Goal: Information Seeking & Learning: Find specific fact

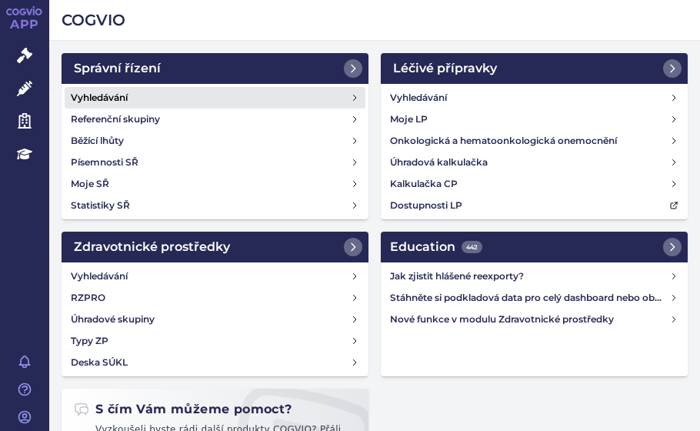
click at [94, 90] on h4 "Vyhledávání" at bounding box center [99, 97] width 57 height 15
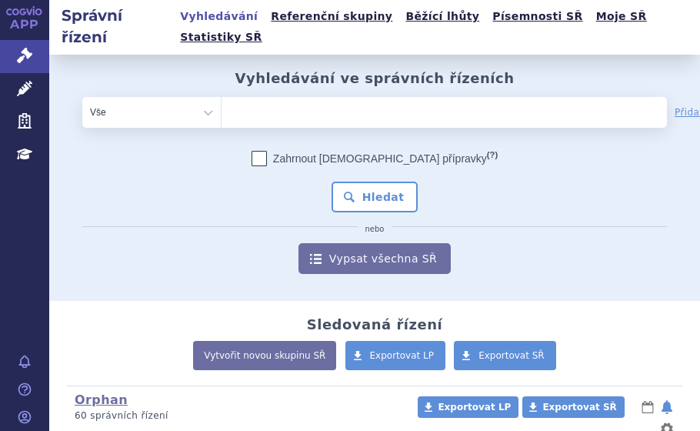
click at [258, 97] on ul at bounding box center [398, 109] width 353 height 25
click at [222, 96] on select at bounding box center [221, 111] width 1 height 31
paste input "SUKLS373185/2025"
type input "SUKLS373185/2025"
select select "SUKLS373185/2025"
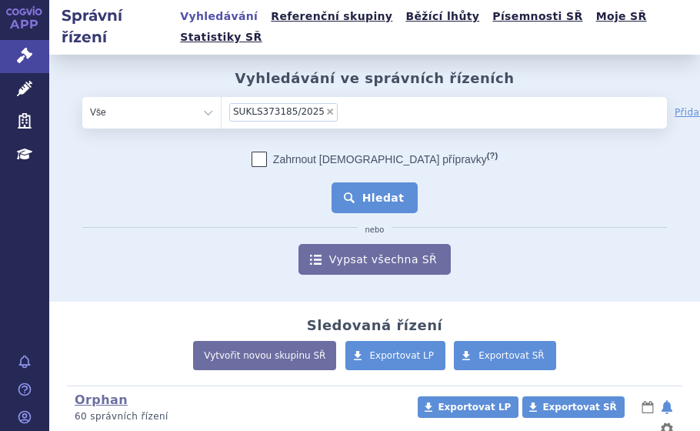
click at [378, 182] on button "Hledat" at bounding box center [375, 197] width 87 height 31
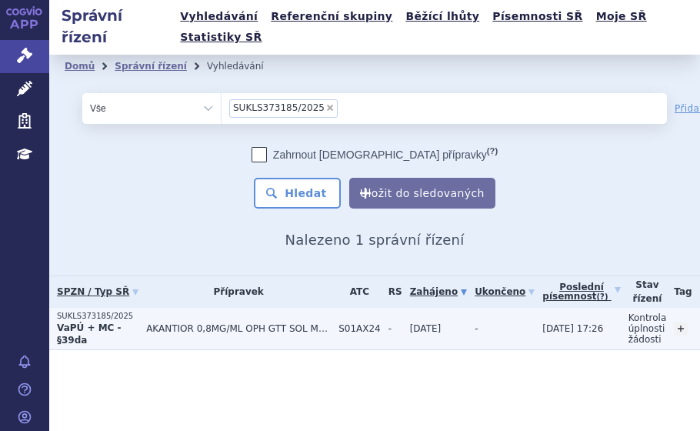
click at [184, 323] on span "AKANTIOR 0,8MG/ML OPH GTT SOL MDC 30X0,3ML" at bounding box center [238, 328] width 185 height 11
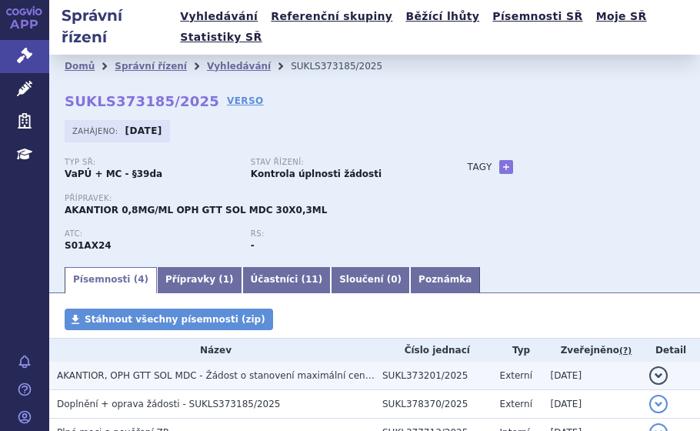
click at [123, 368] on h3 "AKANTIOR, OPH GTT SOL MDC - Žádost o stanovení maximální ceny výrobce a výše po…" at bounding box center [216, 375] width 318 height 15
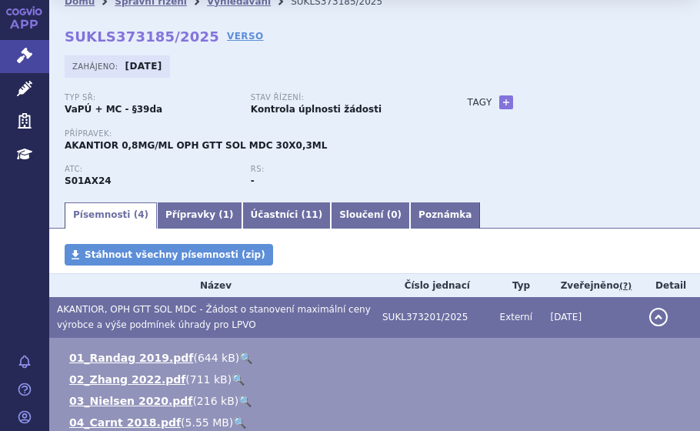
scroll to position [75, 0]
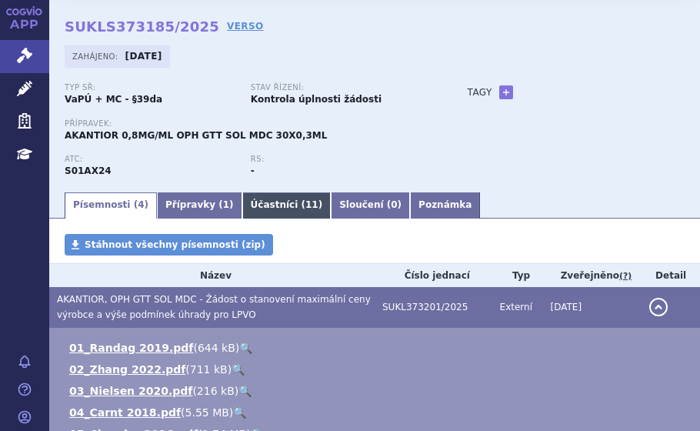
click at [261, 192] on link "Účastníci ( 11 )" at bounding box center [286, 205] width 89 height 26
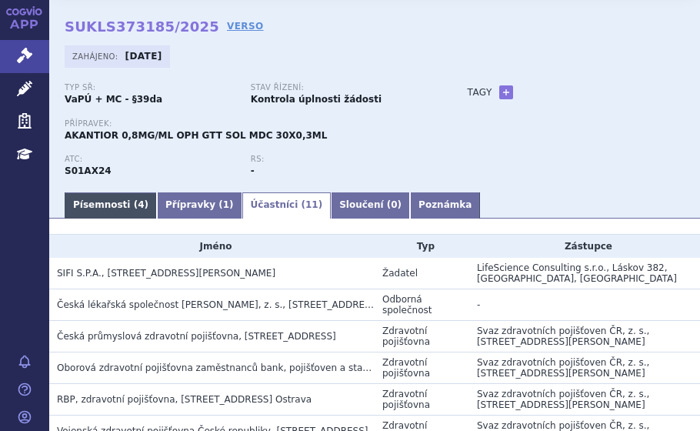
click at [109, 192] on link "Písemnosti ( 4 )" at bounding box center [111, 205] width 92 height 26
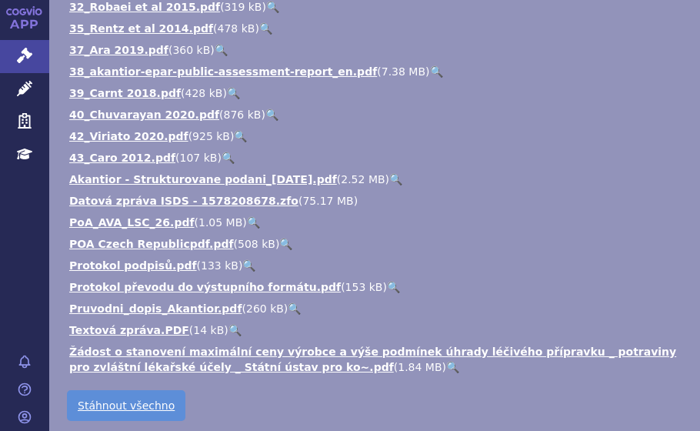
scroll to position [975, 0]
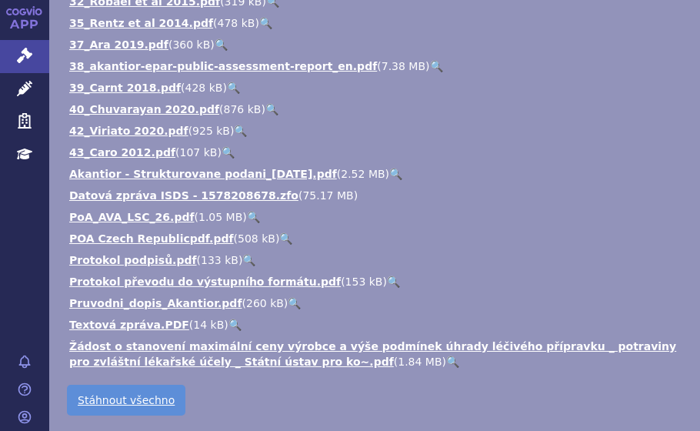
click at [389, 168] on link "🔍" at bounding box center [395, 174] width 13 height 12
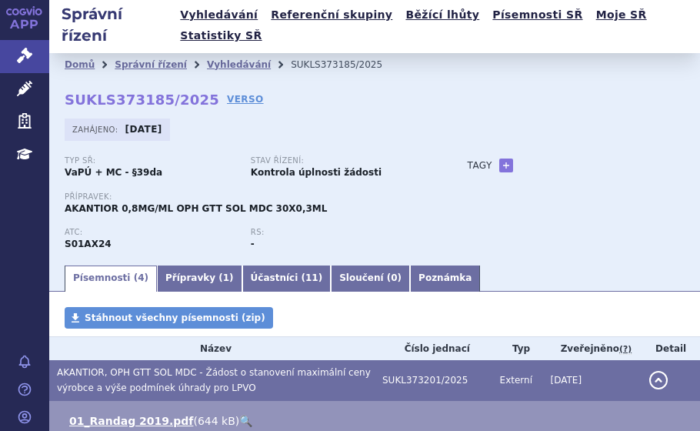
scroll to position [0, 0]
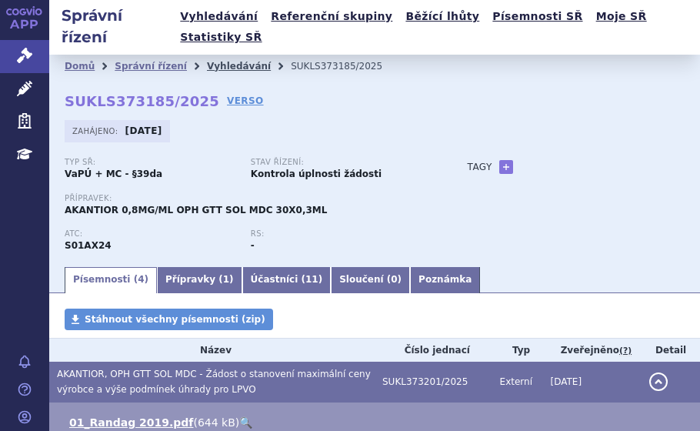
click at [207, 61] on link "Vyhledávání" at bounding box center [239, 66] width 64 height 11
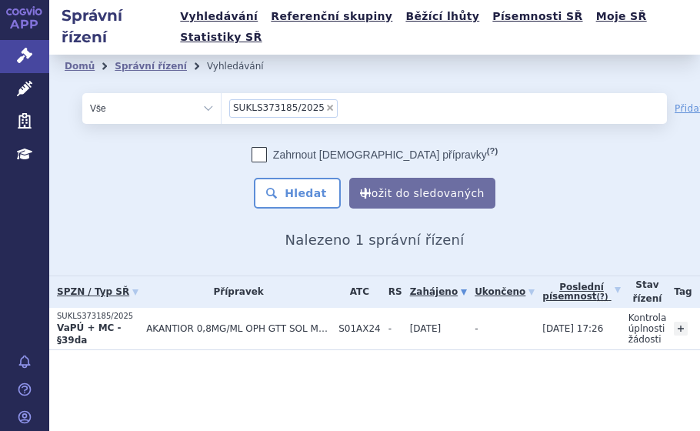
click at [325, 103] on span "×" at bounding box center [329, 107] width 9 height 9
click at [222, 92] on select "SUKLS373185/2025" at bounding box center [221, 107] width 1 height 31
select select
type input "SUKLS378227/2025"
select select "SUKLS378227/2025"
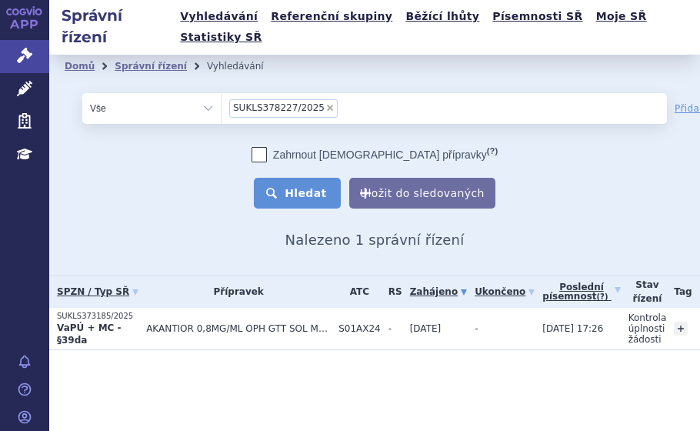
click at [333, 178] on button "Hledat" at bounding box center [297, 193] width 87 height 31
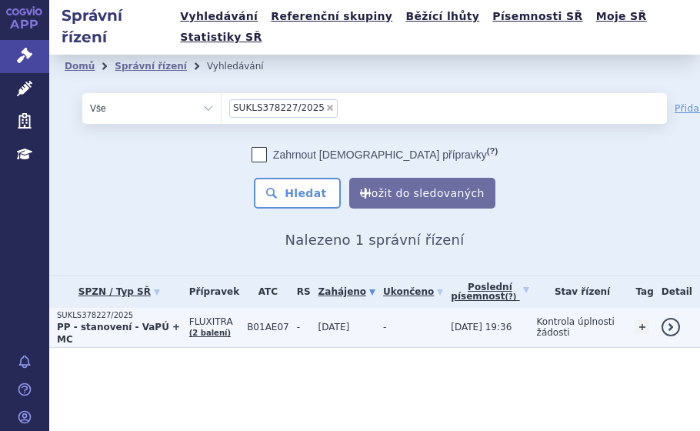
click at [156, 310] on p "SUKLS378227/2025" at bounding box center [119, 315] width 125 height 11
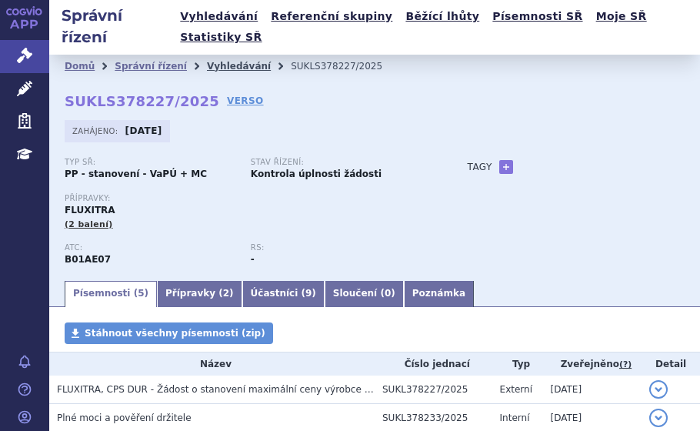
click at [231, 61] on link "Vyhledávání" at bounding box center [239, 66] width 64 height 11
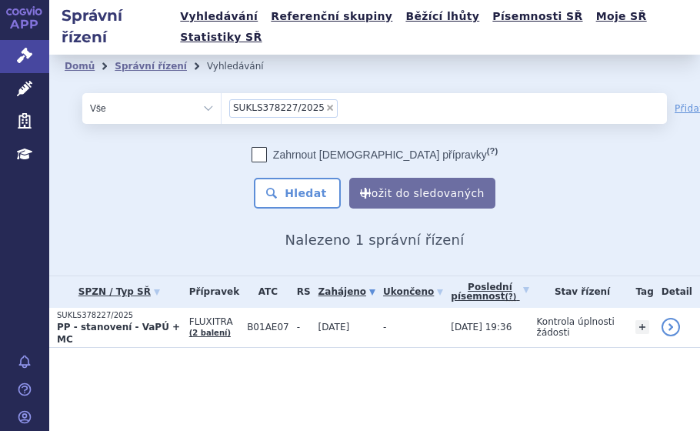
click at [325, 103] on span "×" at bounding box center [329, 107] width 9 height 9
click at [222, 92] on select "SUKLS378227/2025" at bounding box center [221, 107] width 1 height 31
select select
type input "SUKLS248024/2025"
select select "SUKLS248024/2025"
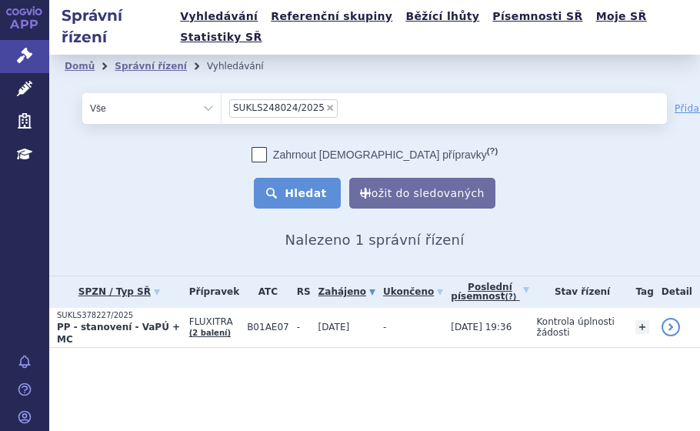
click at [298, 178] on button "Hledat" at bounding box center [297, 193] width 87 height 31
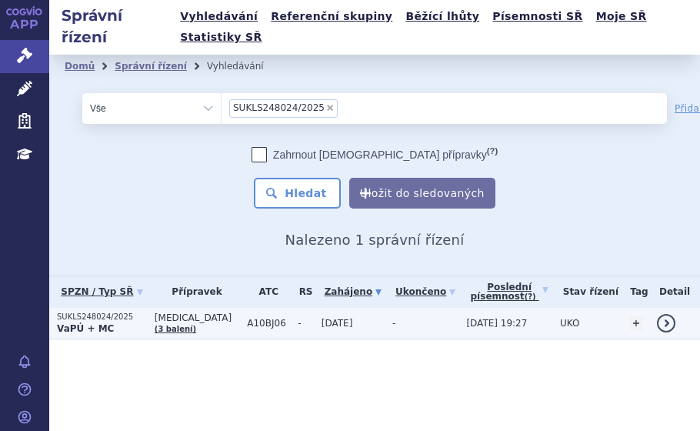
click at [138, 312] on p "SUKLS248024/2025" at bounding box center [102, 317] width 90 height 11
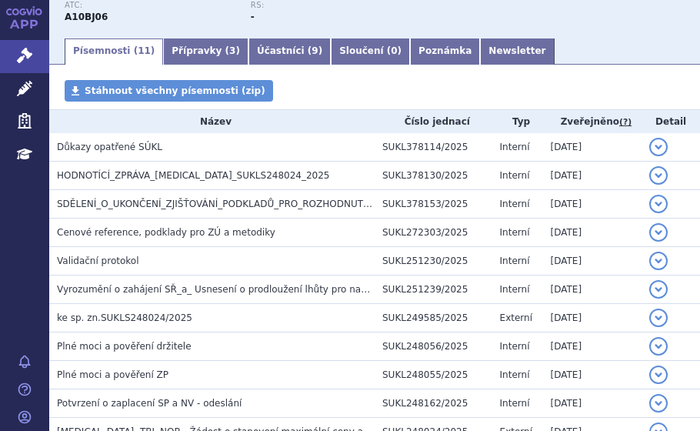
scroll to position [242, 0]
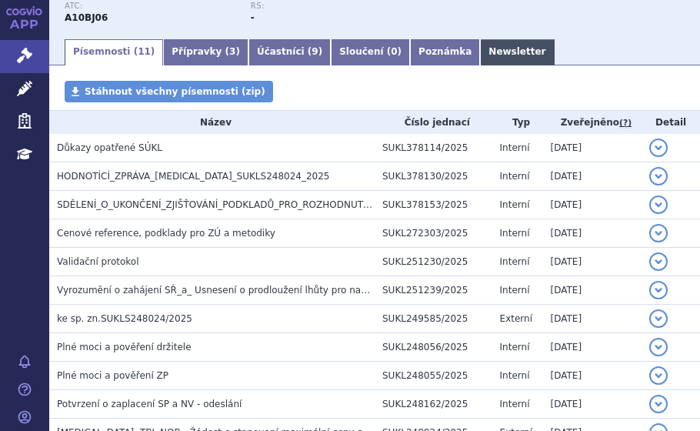
click at [480, 39] on link "Newsletter" at bounding box center [517, 52] width 74 height 26
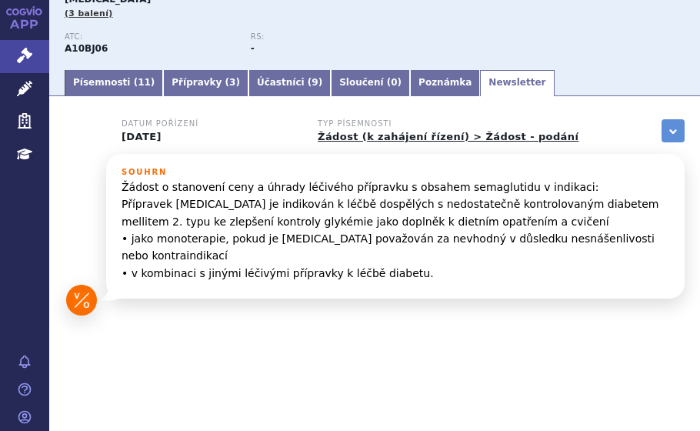
scroll to position [174, 0]
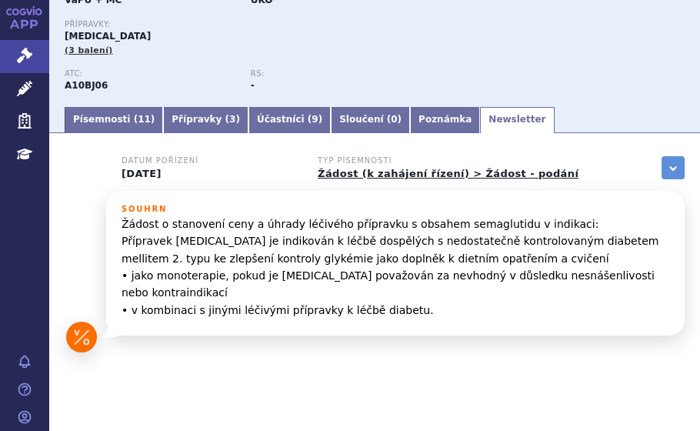
click at [458, 35] on div "Typ SŘ: VaPÚ + MC Stav řízení: UKO Přípravky: [MEDICAL_DATA] (3 balení) ATC: A1…" at bounding box center [375, 44] width 620 height 121
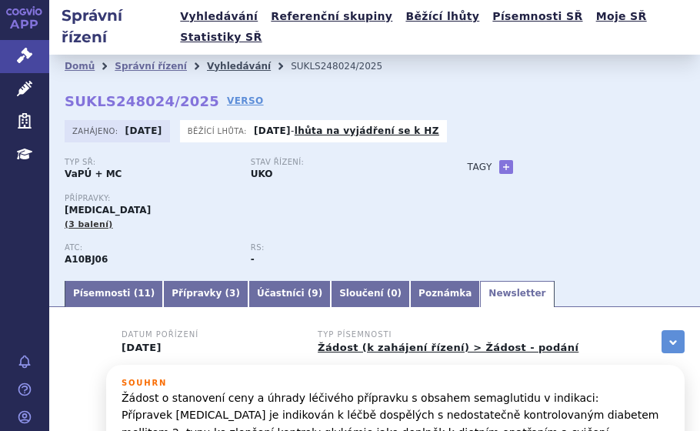
click at [215, 61] on link "Vyhledávání" at bounding box center [239, 66] width 64 height 11
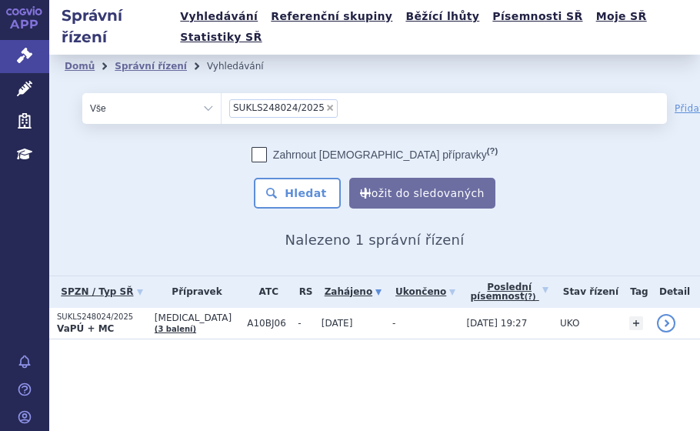
click at [325, 103] on span "×" at bounding box center [329, 107] width 9 height 9
click at [222, 92] on select "SUKLS248024/2025" at bounding box center [221, 107] width 1 height 31
select select
type input "SUKLS163727/2025"
select select "SUKLS163727/2025"
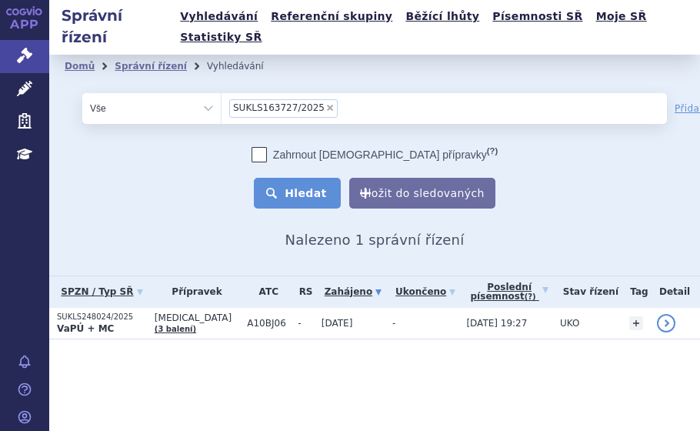
click at [305, 178] on button "Hledat" at bounding box center [297, 193] width 87 height 31
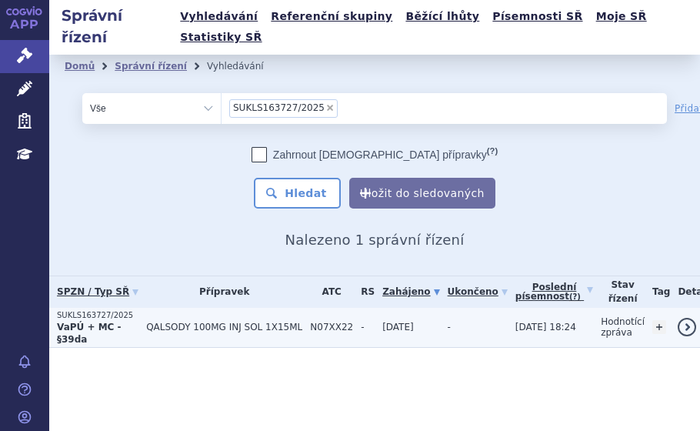
click at [118, 322] on strong "VaPÚ + MC - §39da" at bounding box center [89, 333] width 65 height 23
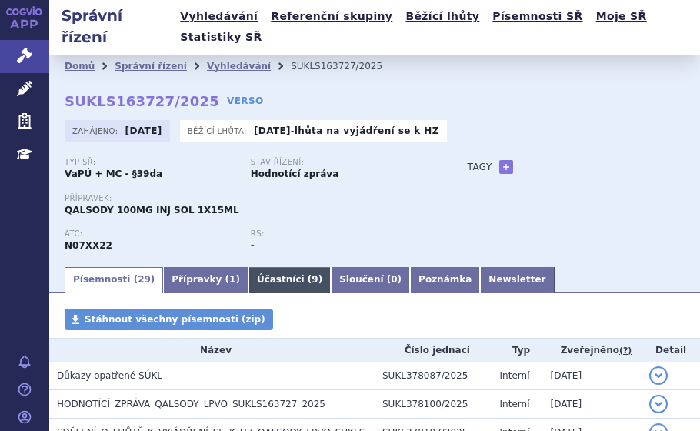
click at [253, 267] on link "Účastníci ( 9 )" at bounding box center [289, 280] width 82 height 26
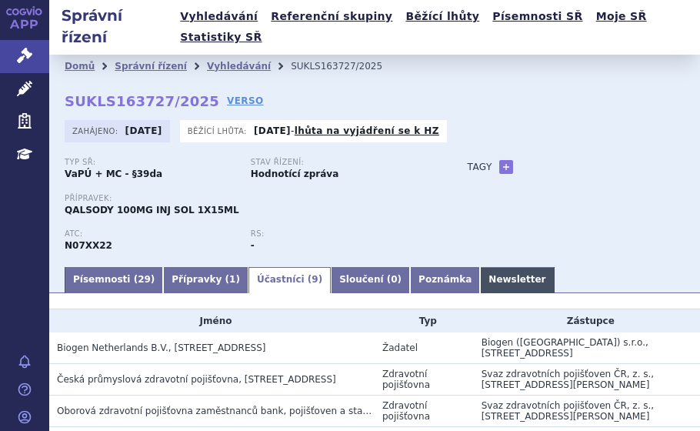
click at [480, 267] on link "Newsletter" at bounding box center [517, 280] width 74 height 26
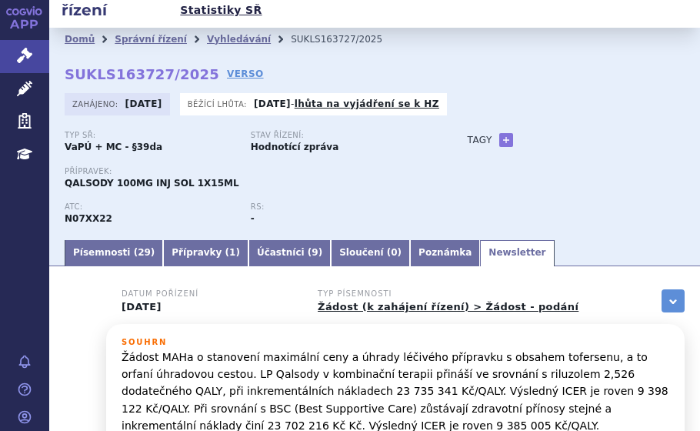
scroll to position [25, 0]
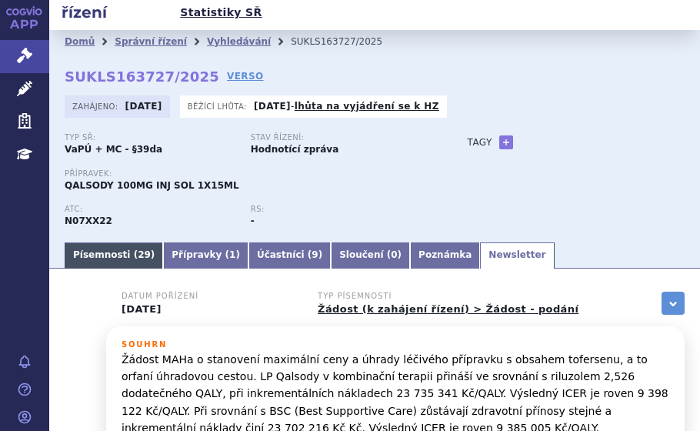
drag, startPoint x: 108, startPoint y: 221, endPoint x: 109, endPoint y: 232, distance: 11.6
click at [109, 241] on ul "Písemnosti ( 29 ) Přípravky ( 1 ) Účastníci ( 9 ) Sloučení ( 0 ) Poznámka Newsl…" at bounding box center [375, 255] width 620 height 28
click at [109, 242] on link "Písemnosti ( 29 )" at bounding box center [114, 255] width 98 height 26
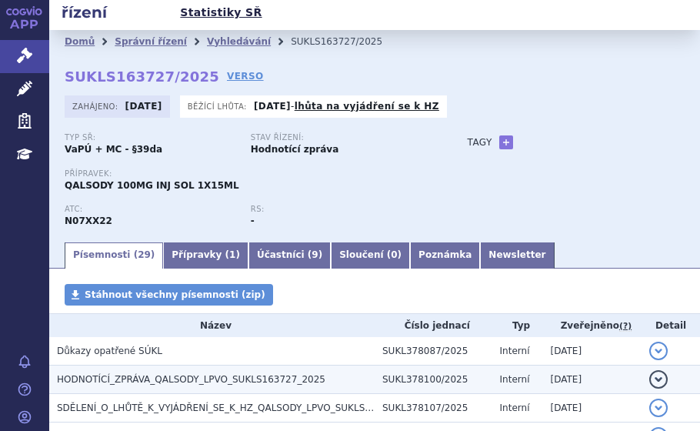
click at [212, 374] on span "HODNOTÍCÍ_ZPRÁVA_QALSODY_LPVO_SUKLS163727_2025" at bounding box center [191, 379] width 268 height 11
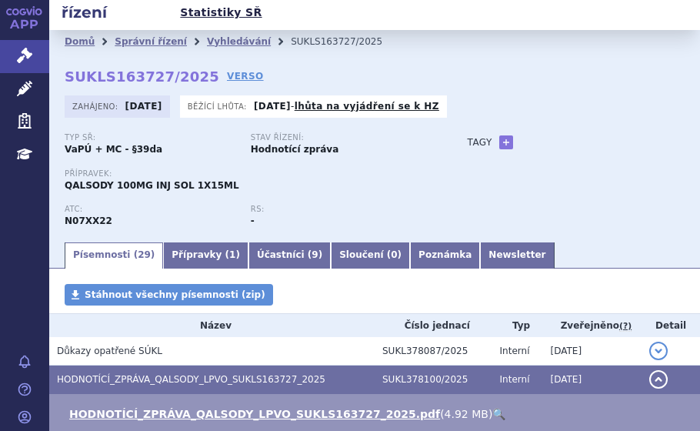
click at [492, 408] on link "🔍" at bounding box center [498, 414] width 13 height 12
